Goal: Information Seeking & Learning: Learn about a topic

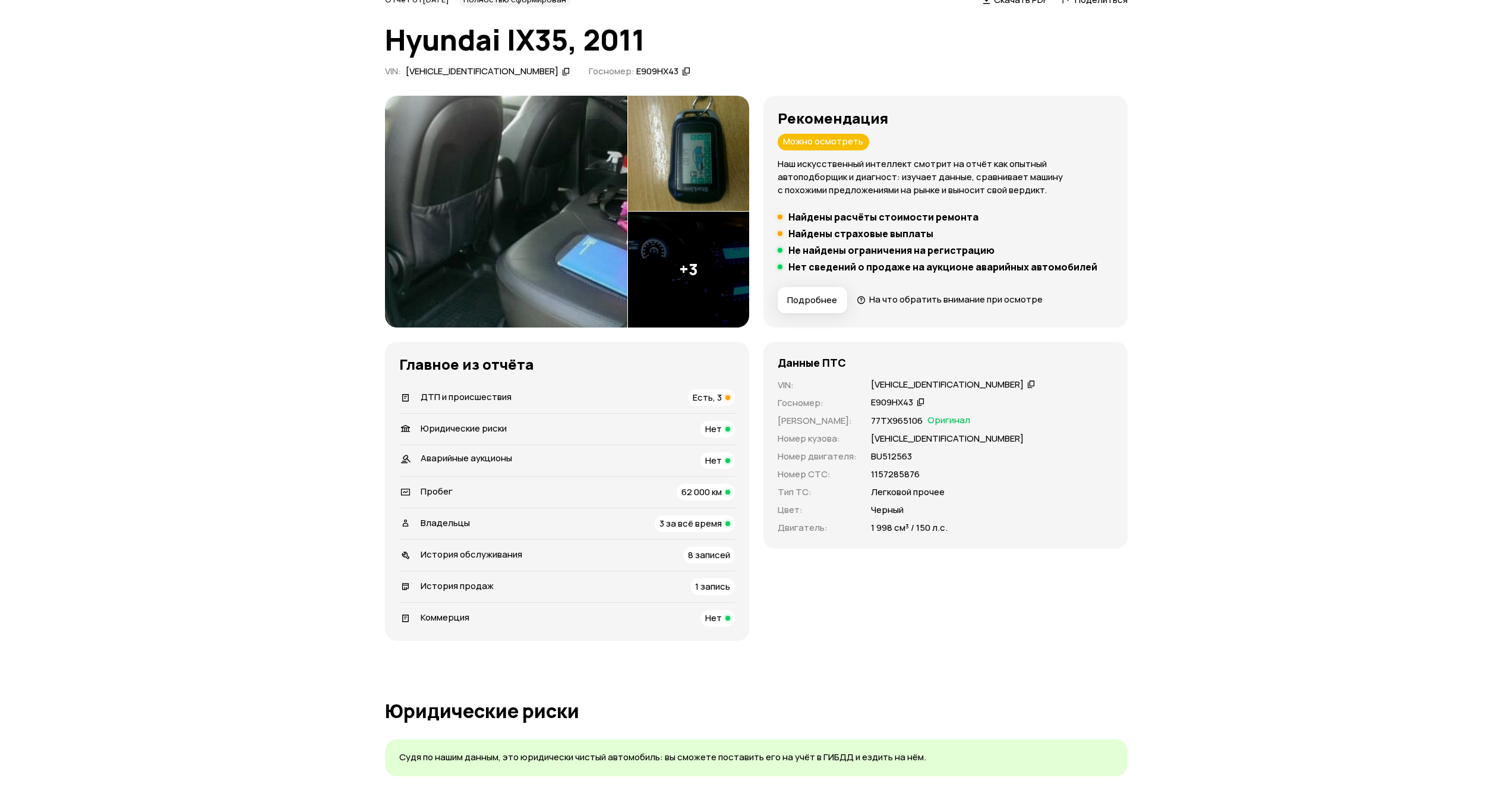
scroll to position [297, 0]
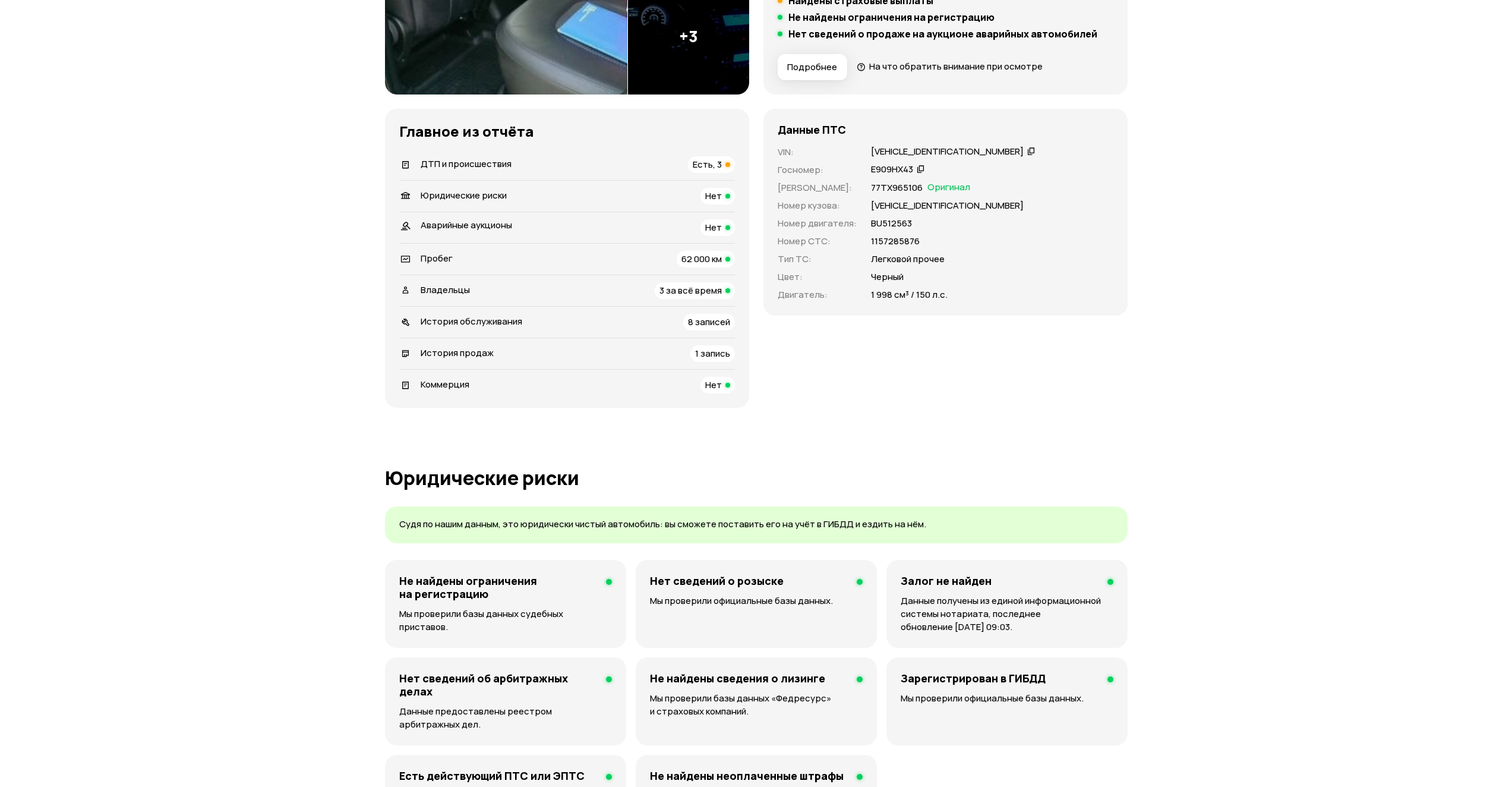
click at [722, 163] on div "Есть, 3" at bounding box center [712, 164] width 47 height 17
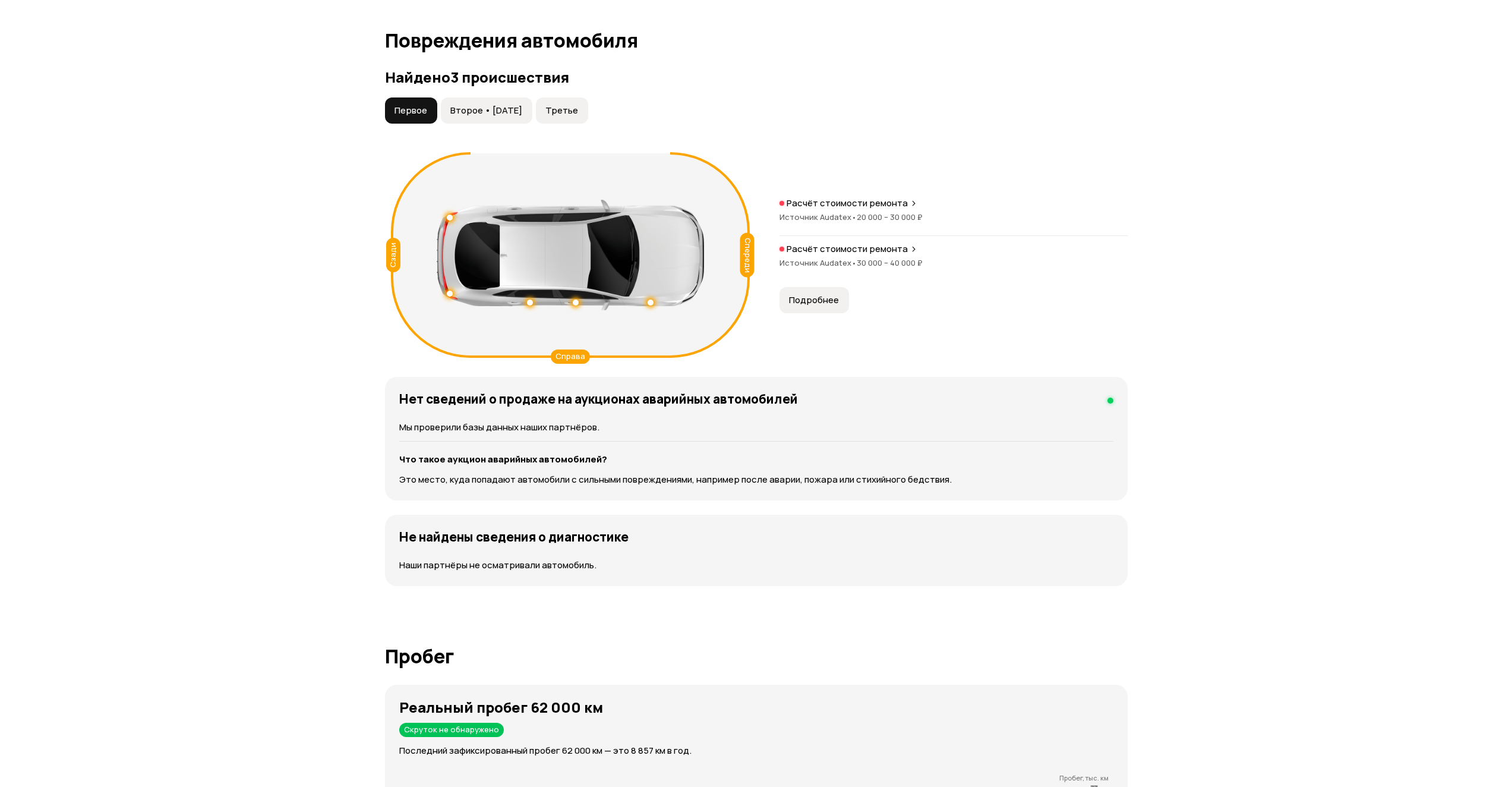
scroll to position [1231, 0]
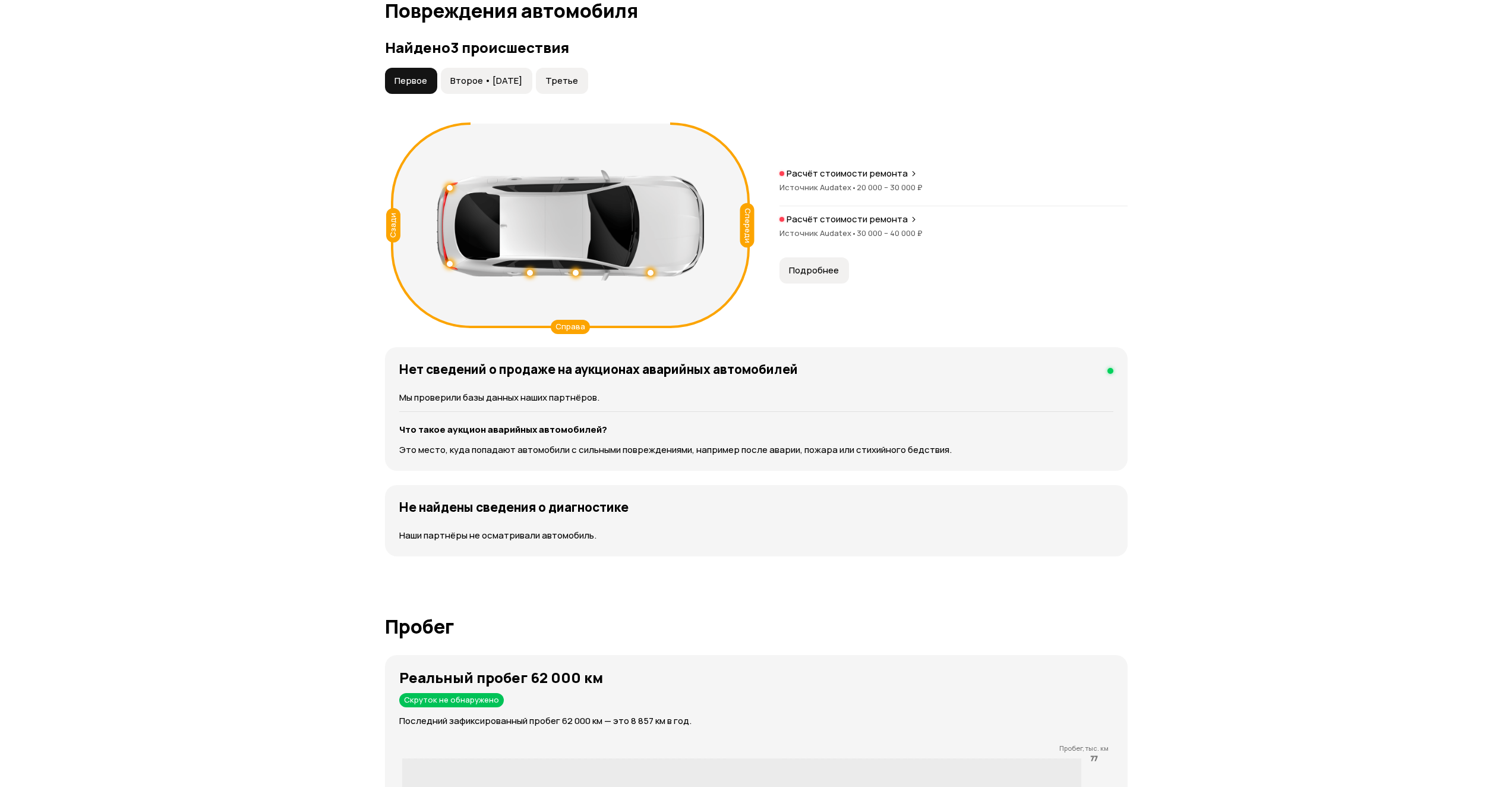
click at [508, 87] on span "Второе • [DATE]" at bounding box center [486, 80] width 72 height 12
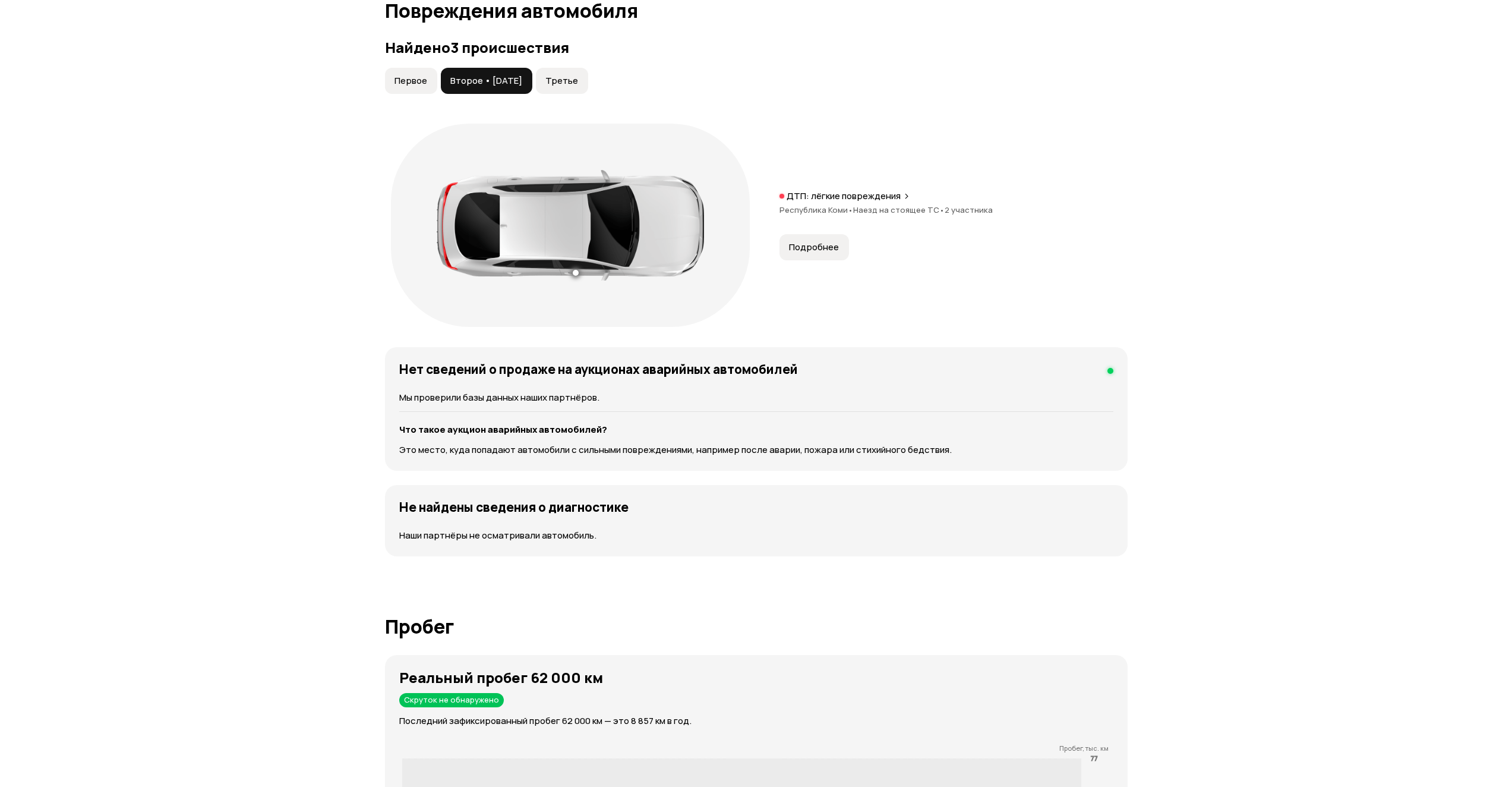
click at [568, 86] on span "Третье" at bounding box center [561, 80] width 32 height 12
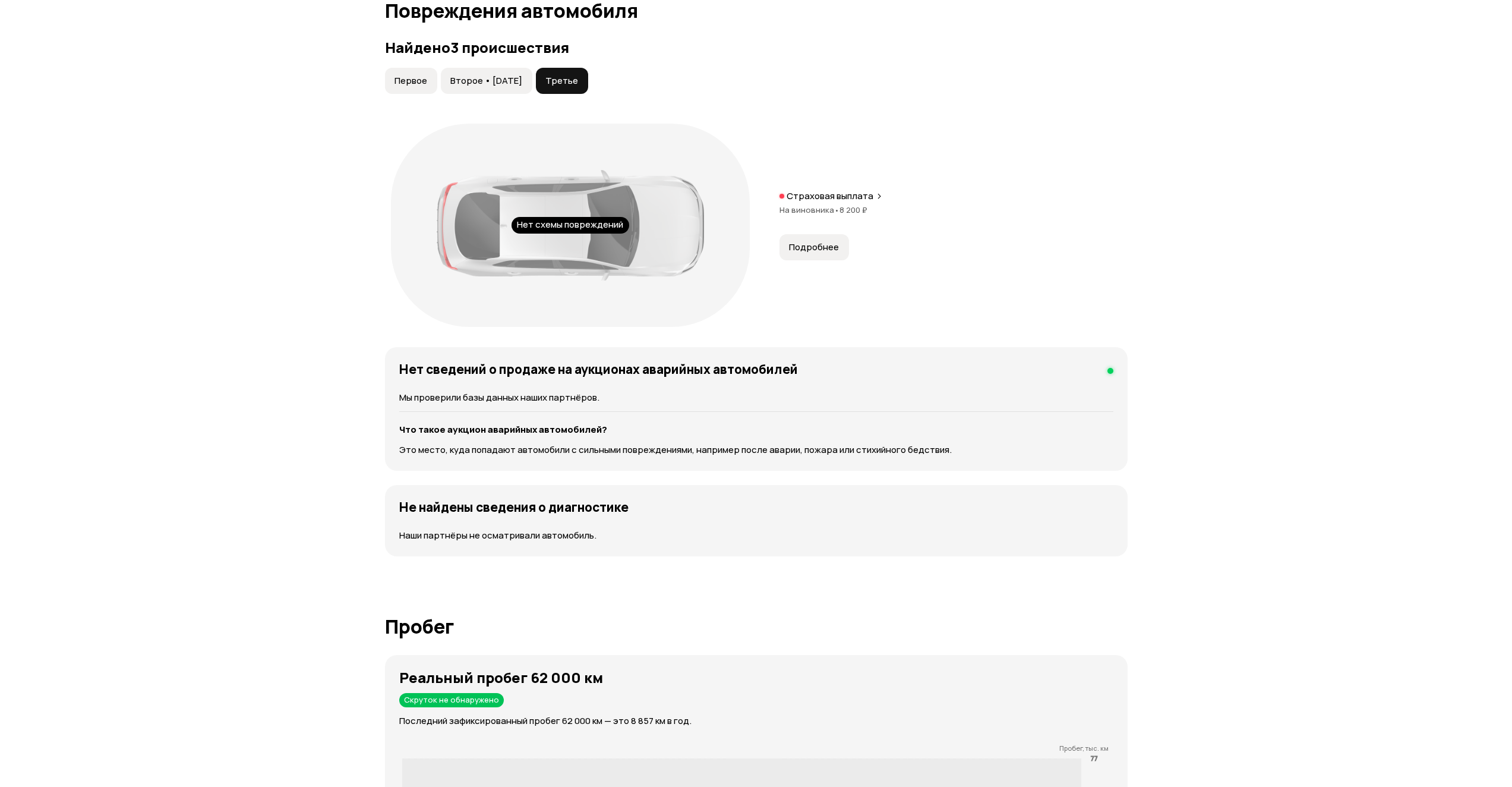
click at [427, 84] on button "Первое" at bounding box center [411, 80] width 52 height 26
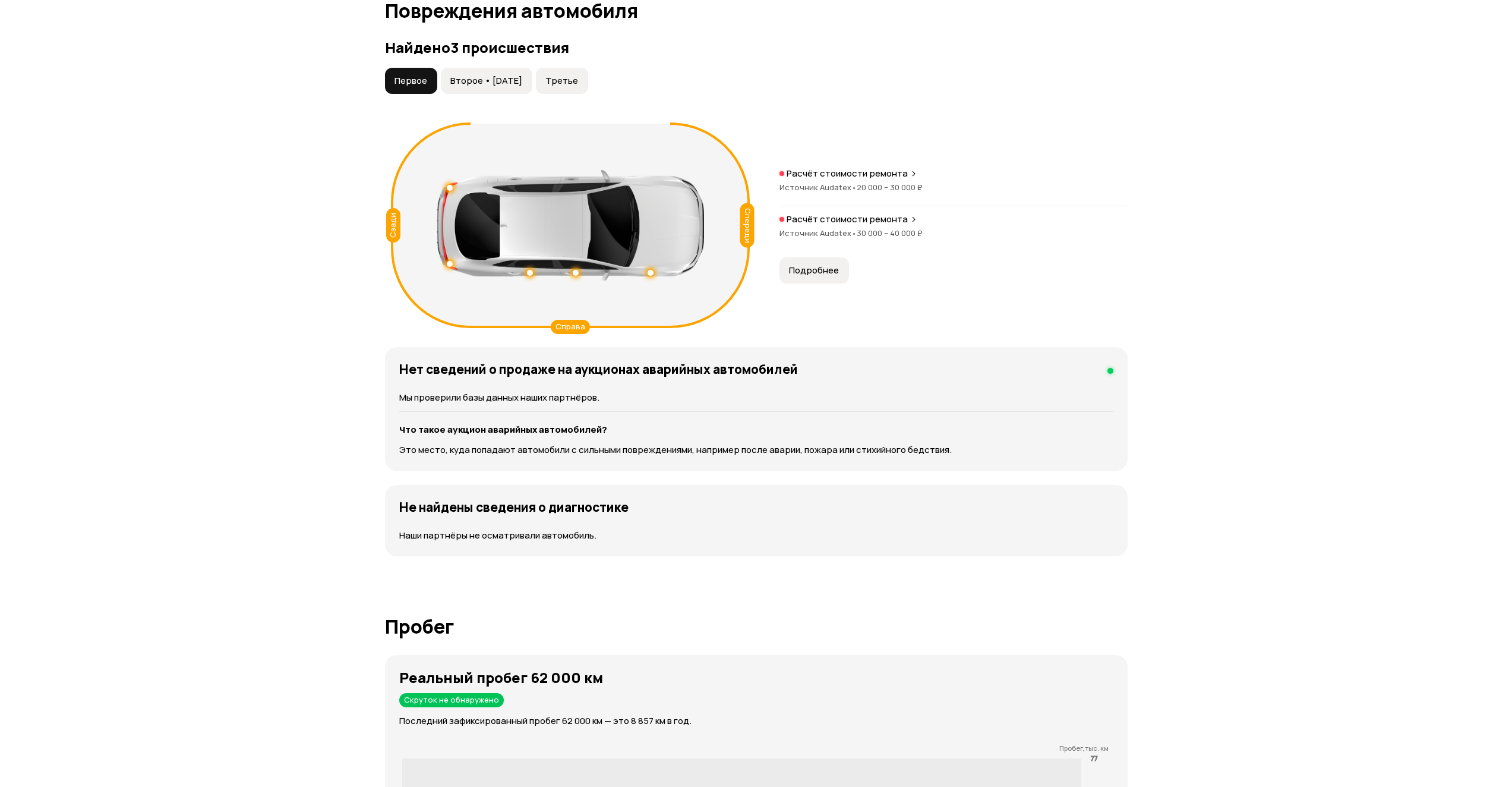
click at [485, 77] on span "Второе • [DATE]" at bounding box center [486, 80] width 72 height 12
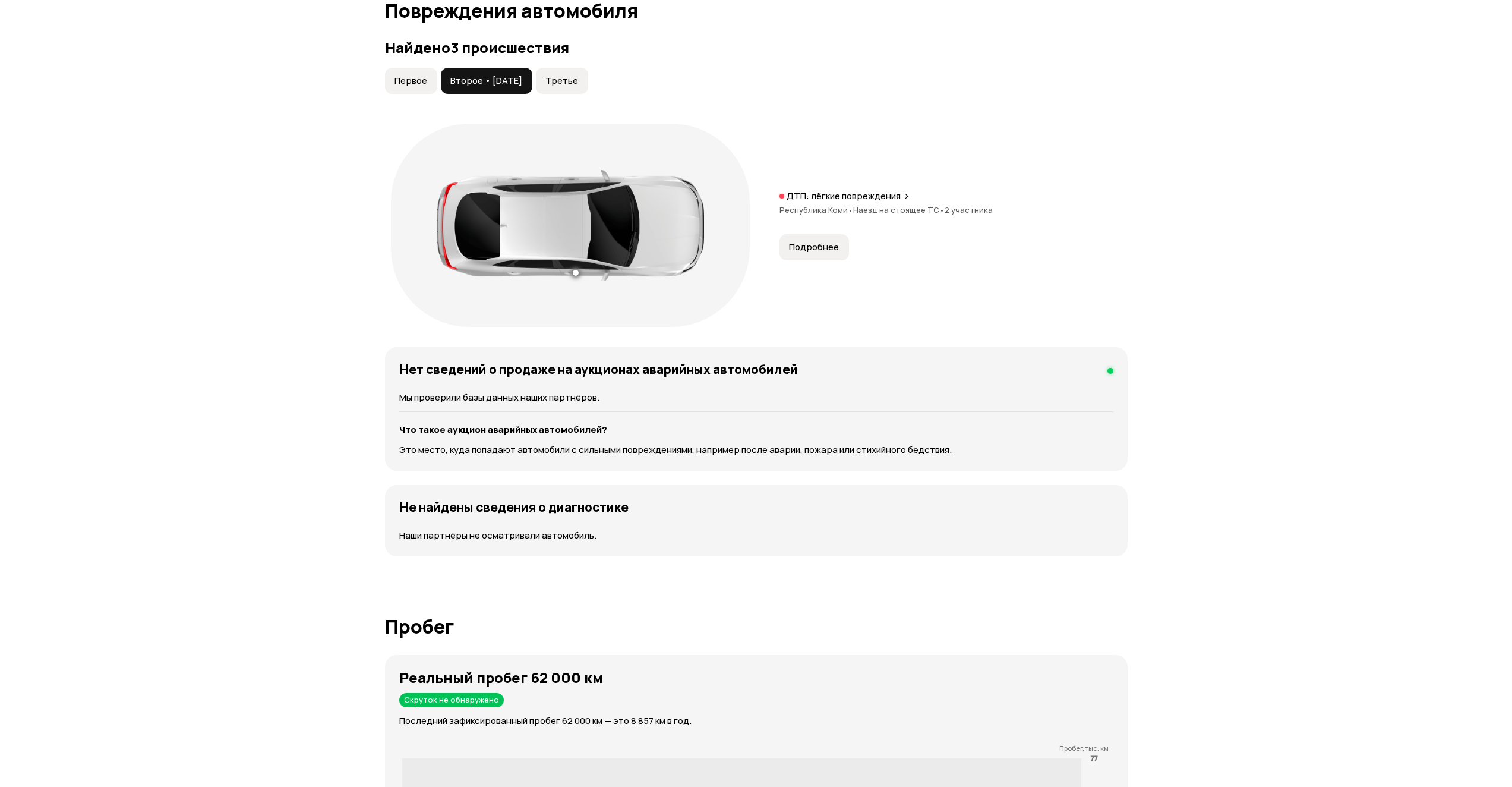
click at [573, 90] on button "Третье" at bounding box center [562, 80] width 52 height 26
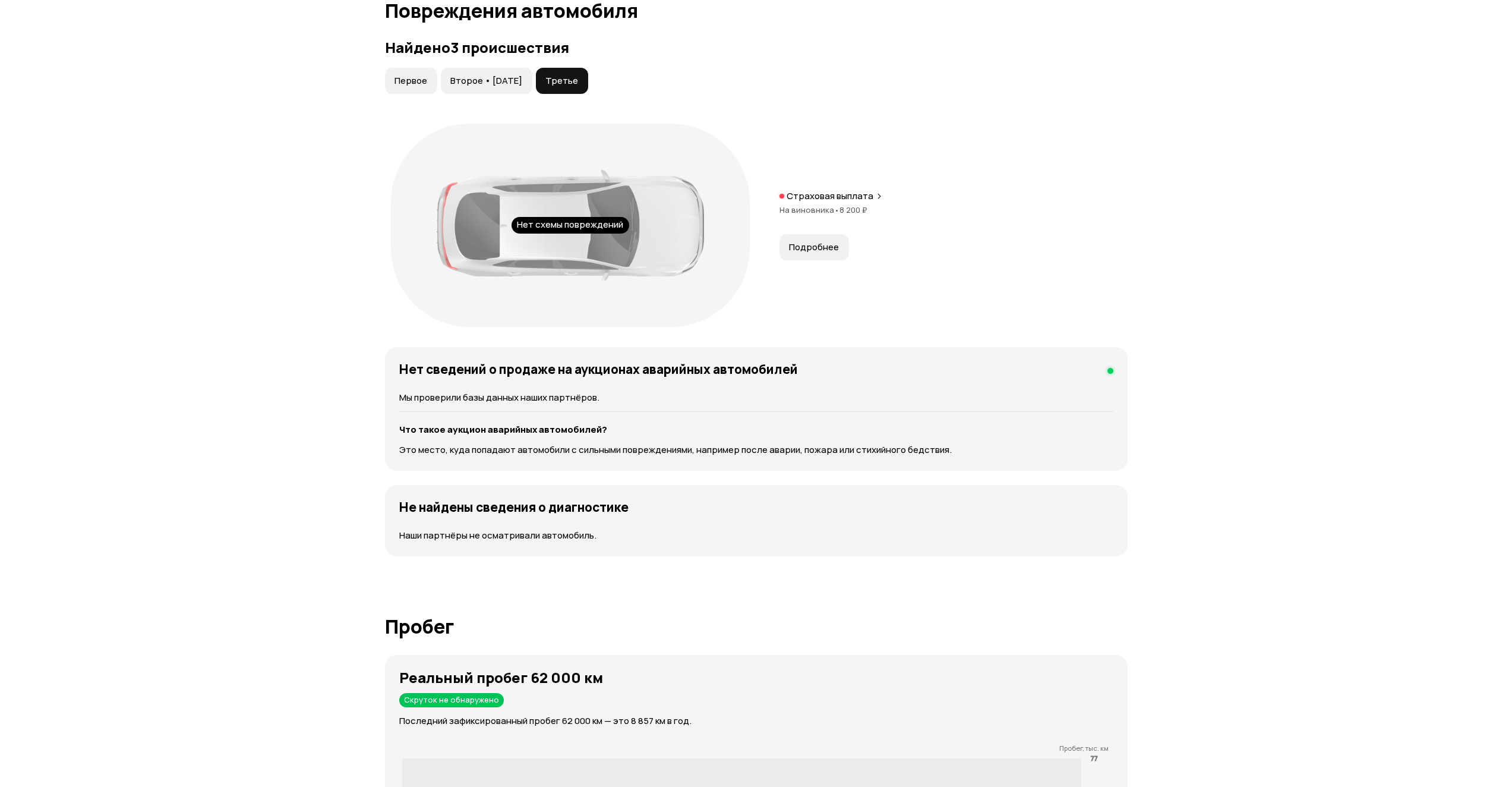
click at [503, 83] on span "Второе • [DATE]" at bounding box center [486, 80] width 72 height 12
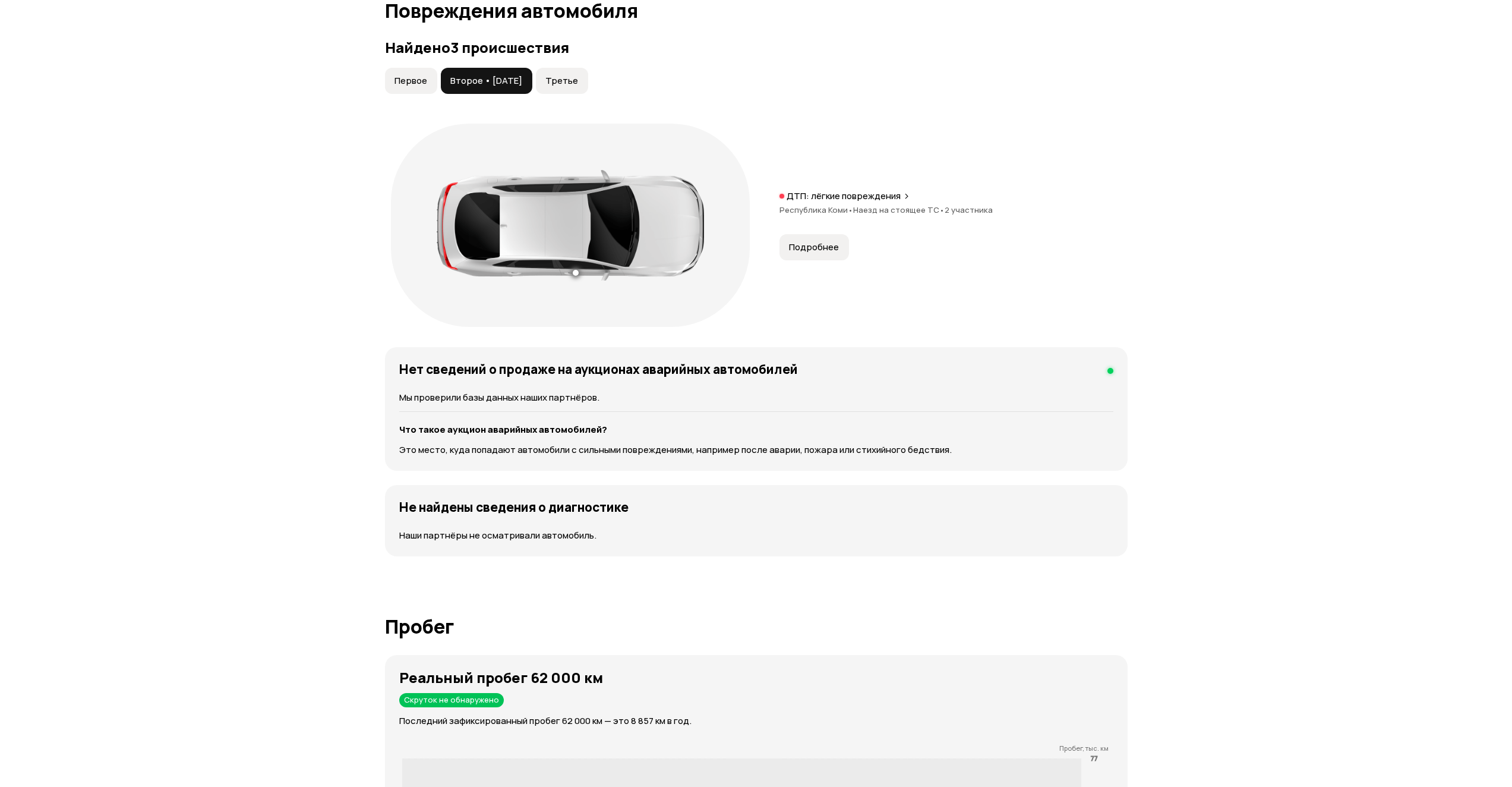
click at [410, 84] on span "Первое" at bounding box center [410, 80] width 32 height 12
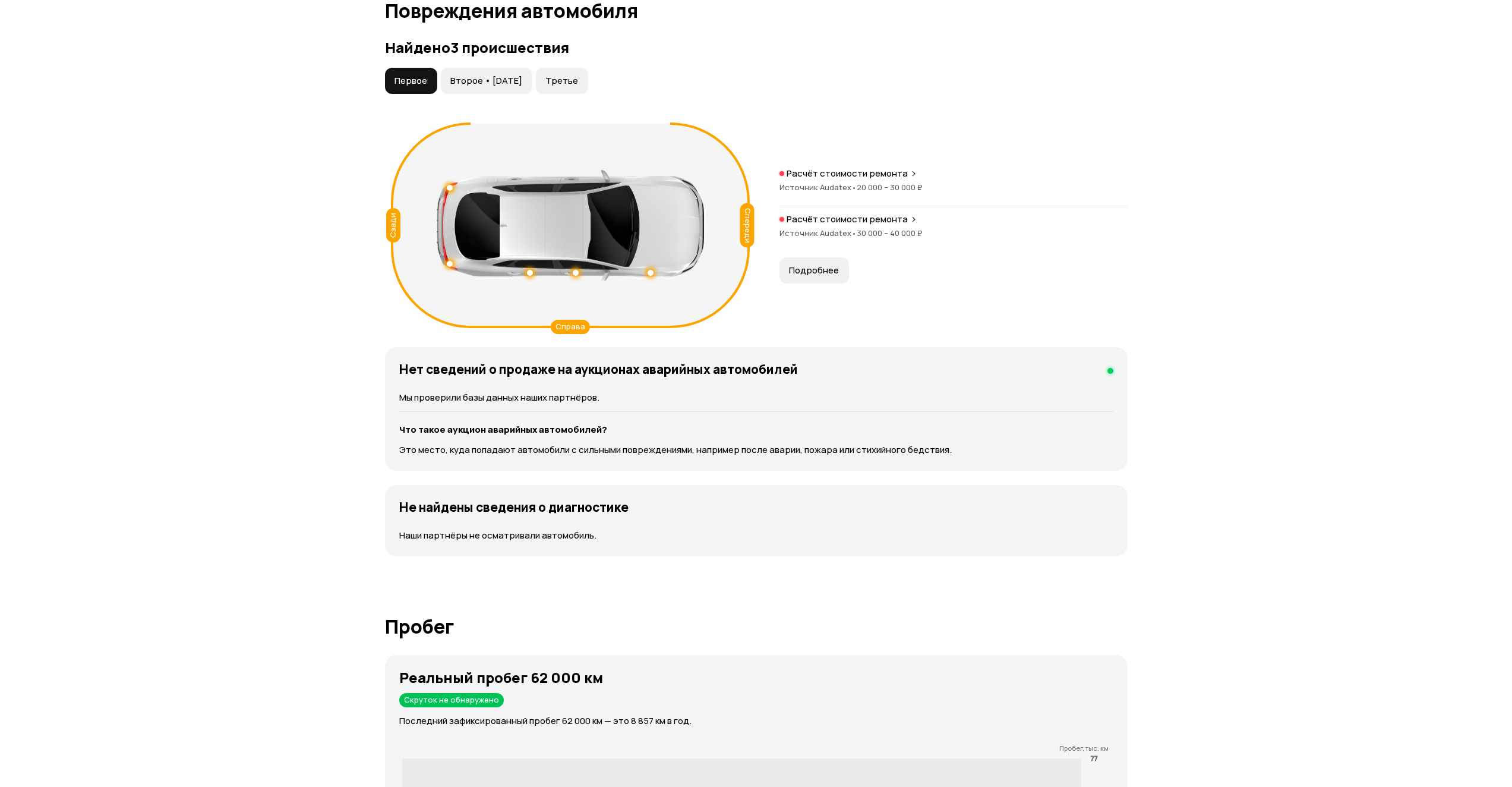
drag, startPoint x: 482, startPoint y: 81, endPoint x: 509, endPoint y: 81, distance: 27.0
click at [484, 81] on span "Второе • [DATE]" at bounding box center [486, 80] width 72 height 12
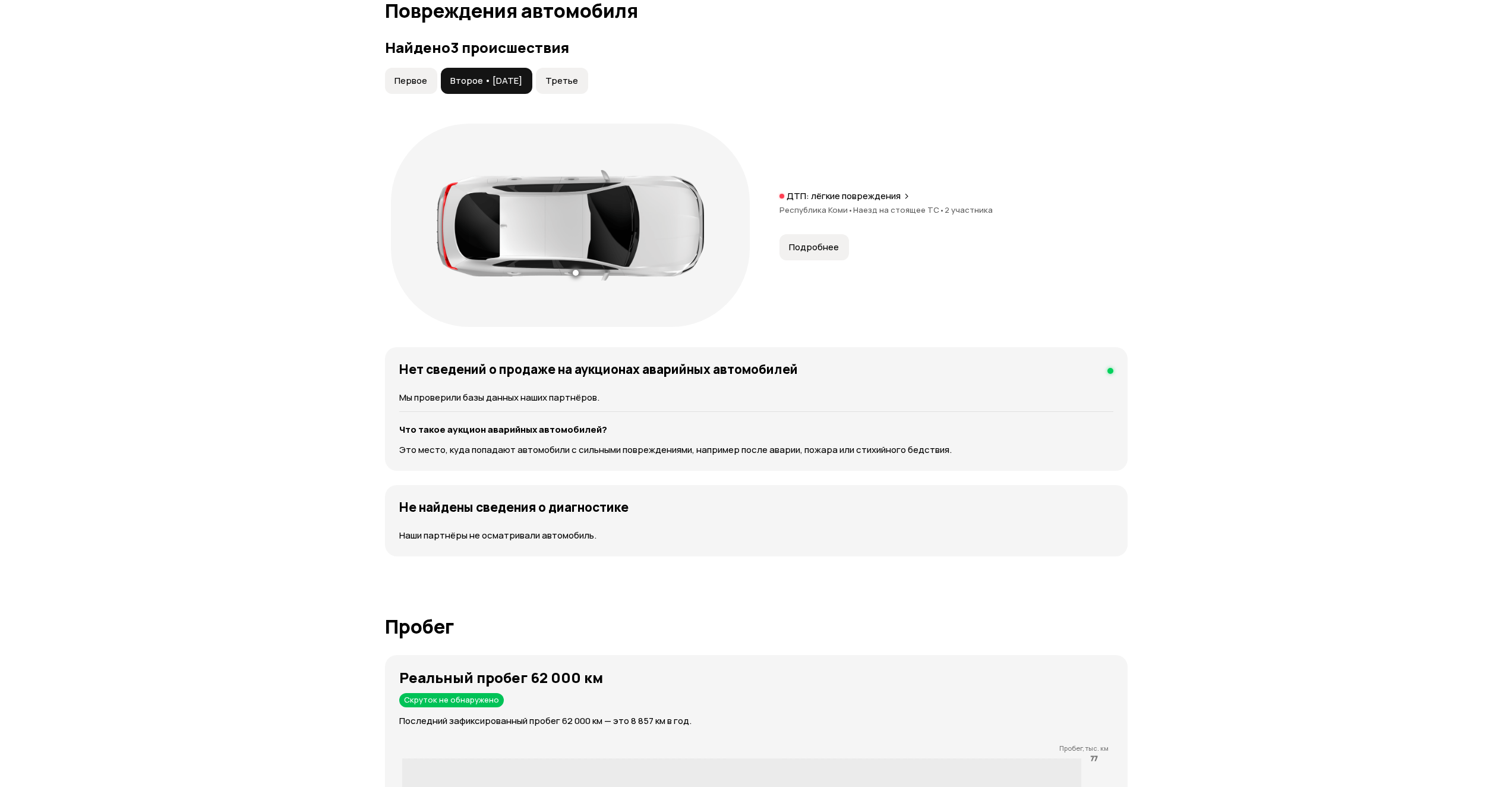
click at [578, 86] on span "Третье" at bounding box center [561, 80] width 32 height 12
